Goal: Task Accomplishment & Management: Manage account settings

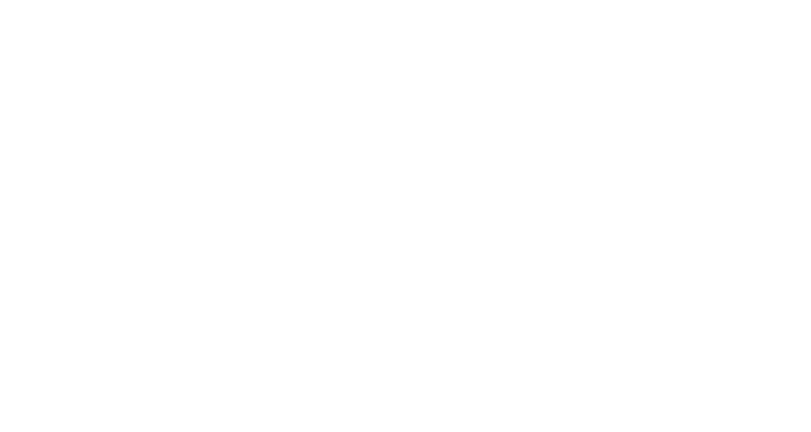
click at [655, 4] on html at bounding box center [405, 2] width 811 height 4
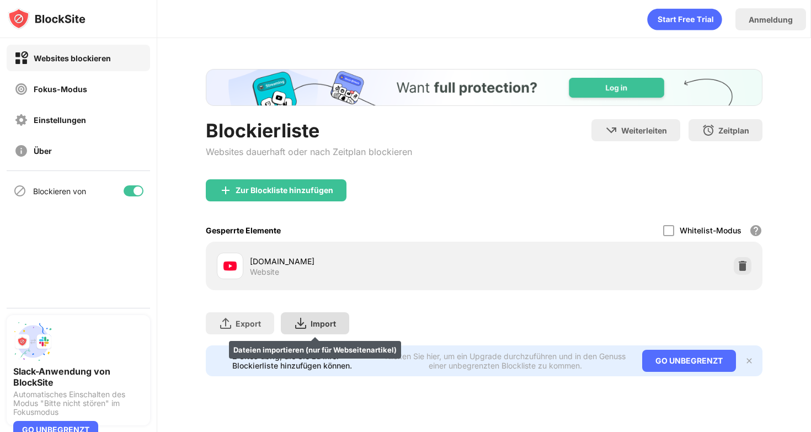
click at [305, 316] on div "Import Dateien importieren (nur für Webseitenartikel)" at bounding box center [315, 323] width 68 height 22
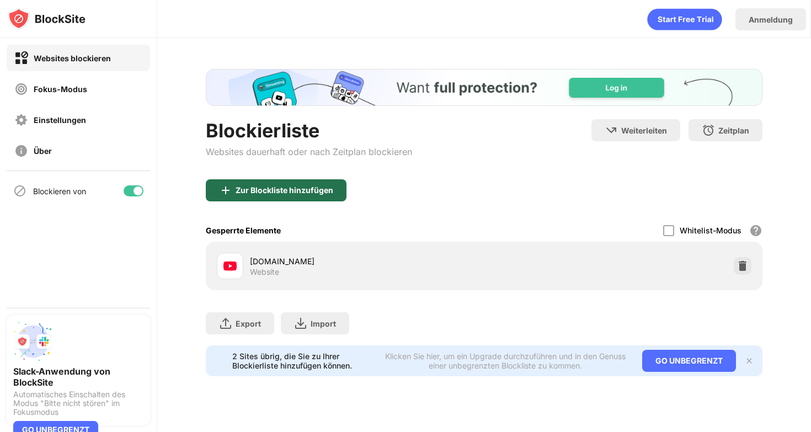
click at [322, 200] on div "Zur Blockliste hinzufügen" at bounding box center [276, 190] width 141 height 22
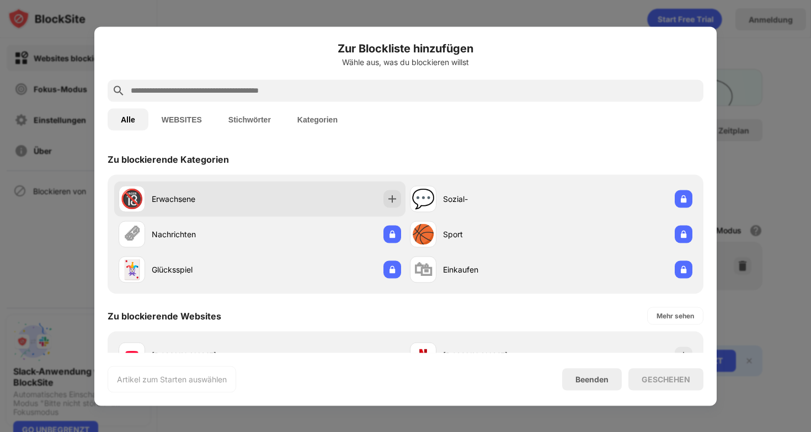
click at [323, 199] on div "🔞 Erwachsene" at bounding box center [259, 198] width 291 height 35
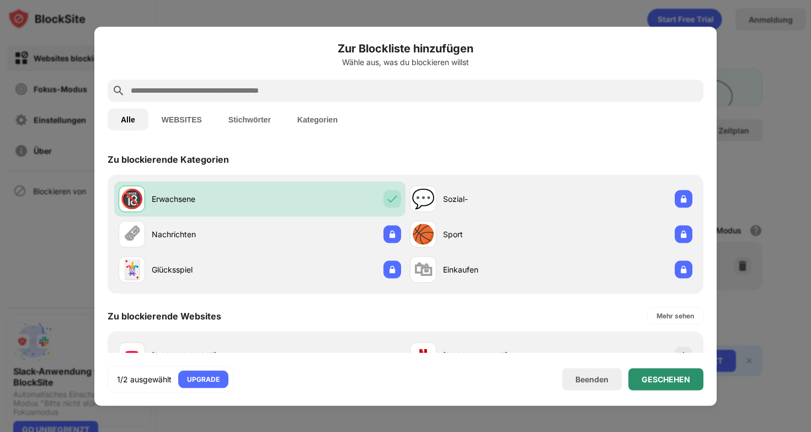
click at [651, 375] on div "GESCHEHEN" at bounding box center [666, 379] width 49 height 9
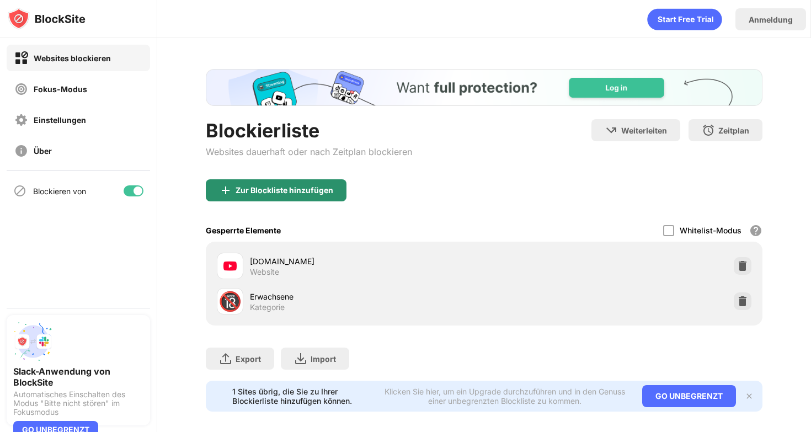
click at [302, 189] on div "Zur Blockliste hinzufügen" at bounding box center [285, 190] width 98 height 9
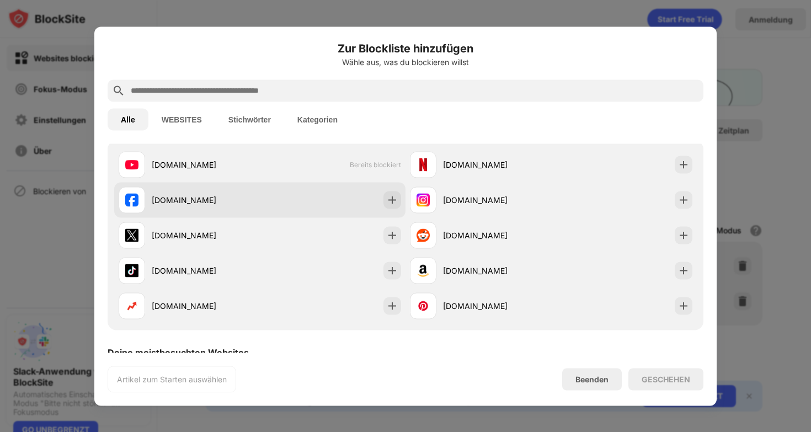
scroll to position [187, 0]
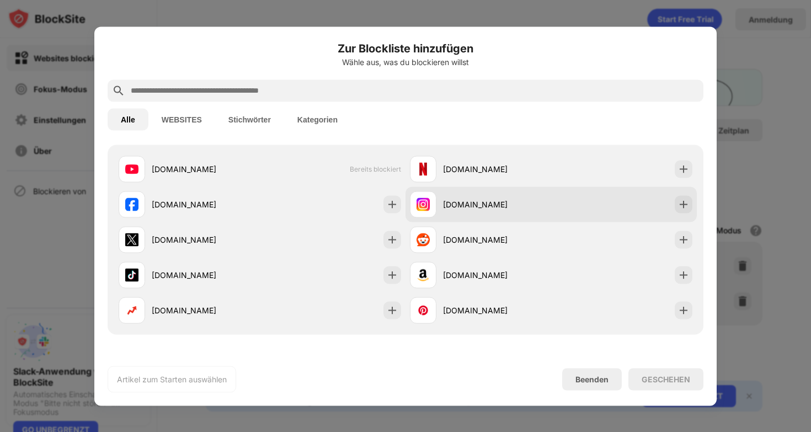
click at [515, 210] on div "[DOMAIN_NAME]" at bounding box center [497, 205] width 108 height 12
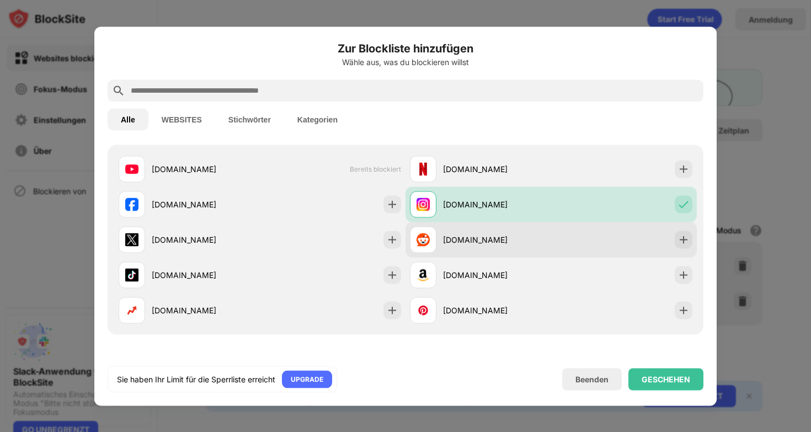
click at [510, 249] on div "[DOMAIN_NAME]" at bounding box center [480, 239] width 141 height 26
click at [688, 244] on img at bounding box center [683, 239] width 11 height 11
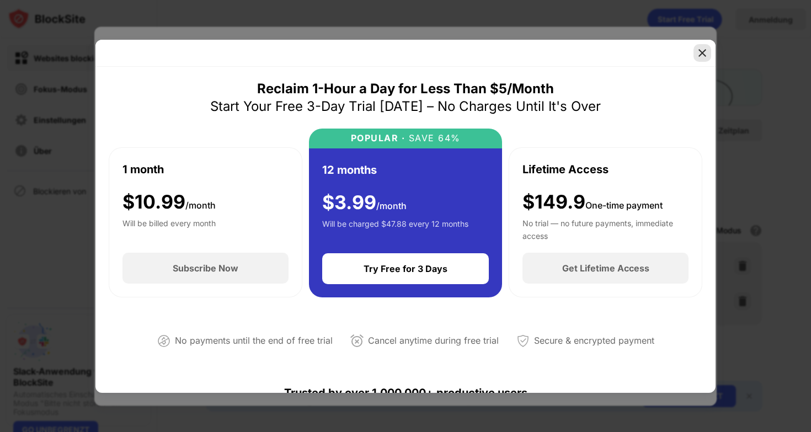
click at [705, 51] on img at bounding box center [702, 52] width 11 height 11
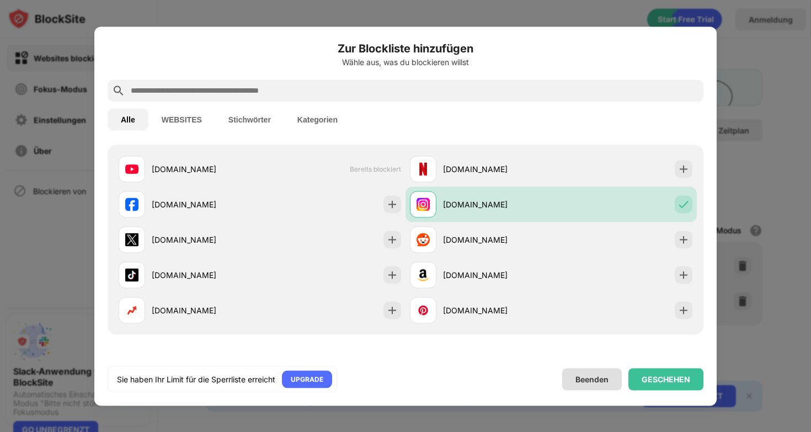
click at [606, 371] on div "Beenden" at bounding box center [592, 379] width 60 height 22
